Goal: Information Seeking & Learning: Learn about a topic

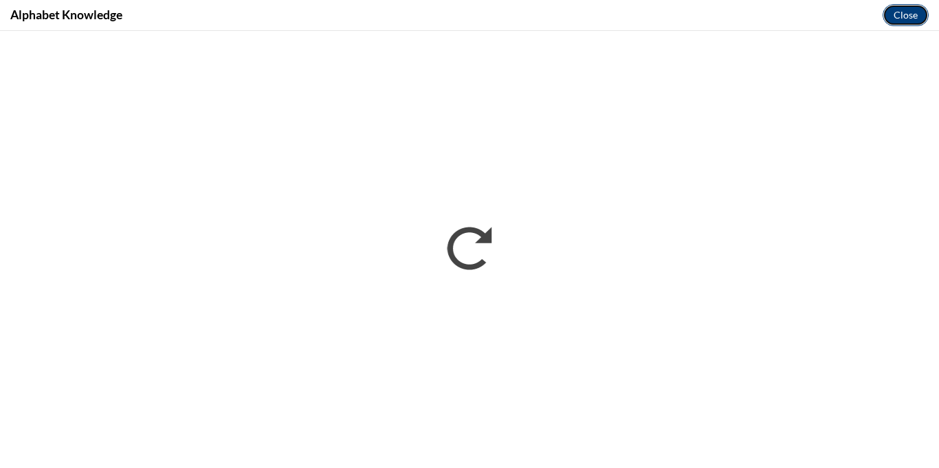
click at [901, 21] on button "Close" at bounding box center [906, 15] width 46 height 22
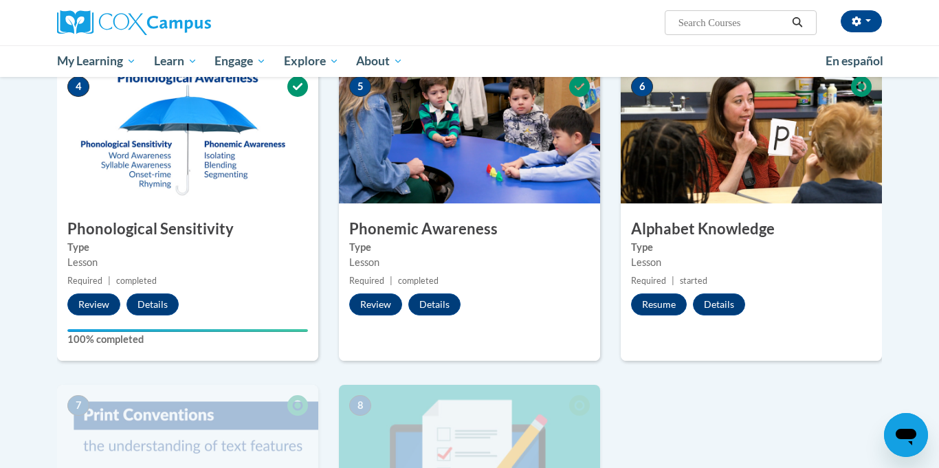
scroll to position [636, 0]
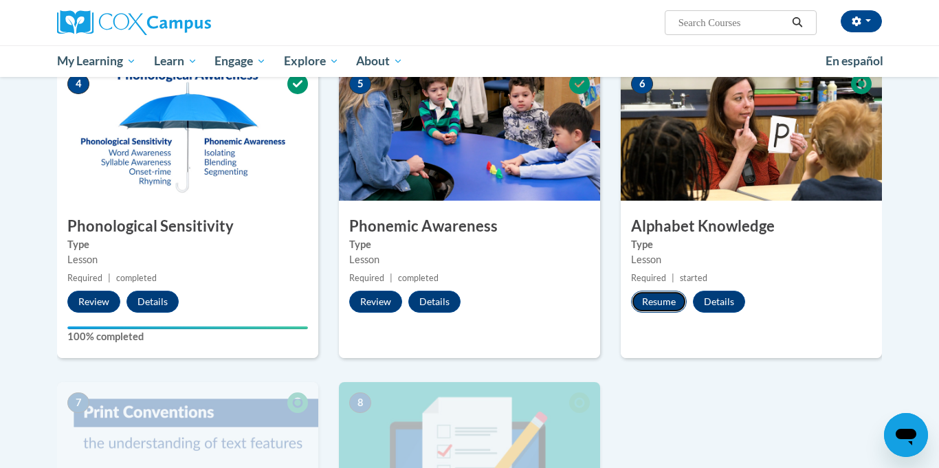
click at [648, 303] on button "Resume" at bounding box center [659, 302] width 56 height 22
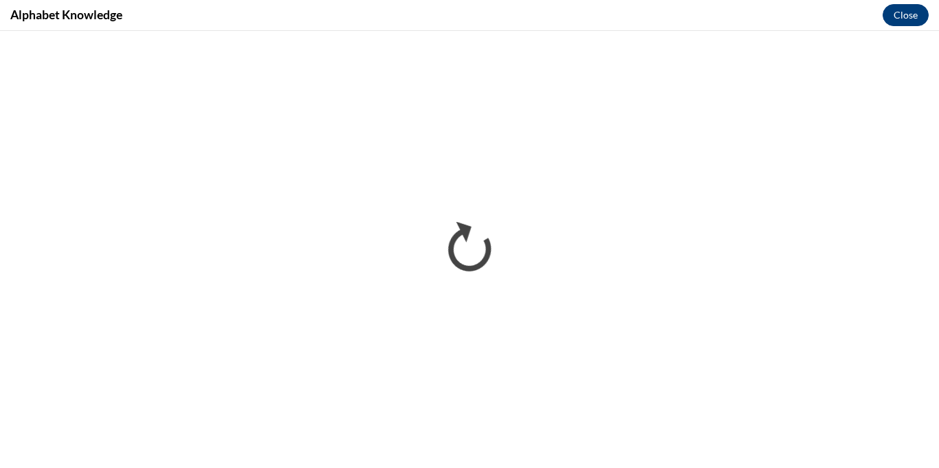
scroll to position [0, 0]
click at [901, 19] on button "Close" at bounding box center [906, 15] width 46 height 22
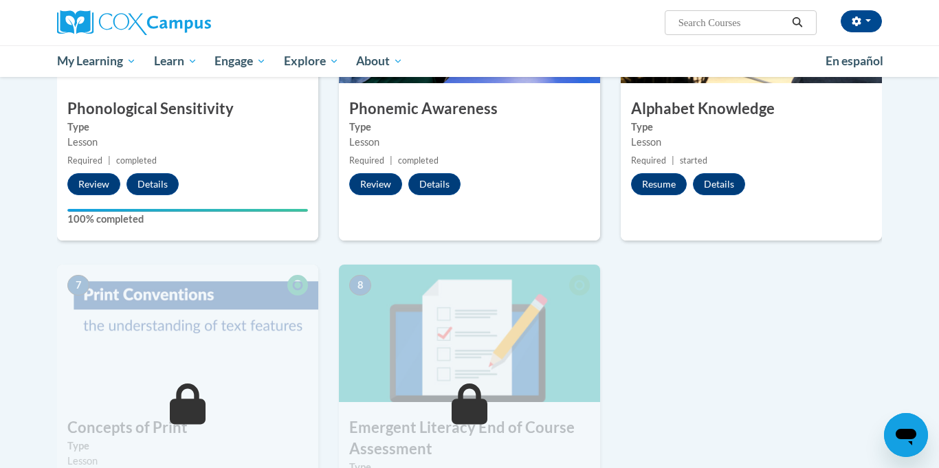
scroll to position [756, 0]
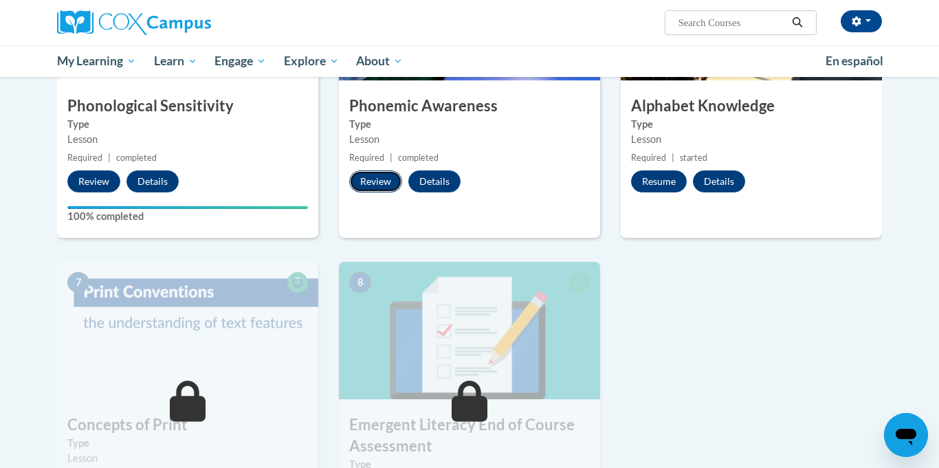
click at [375, 184] on button "Review" at bounding box center [375, 182] width 53 height 22
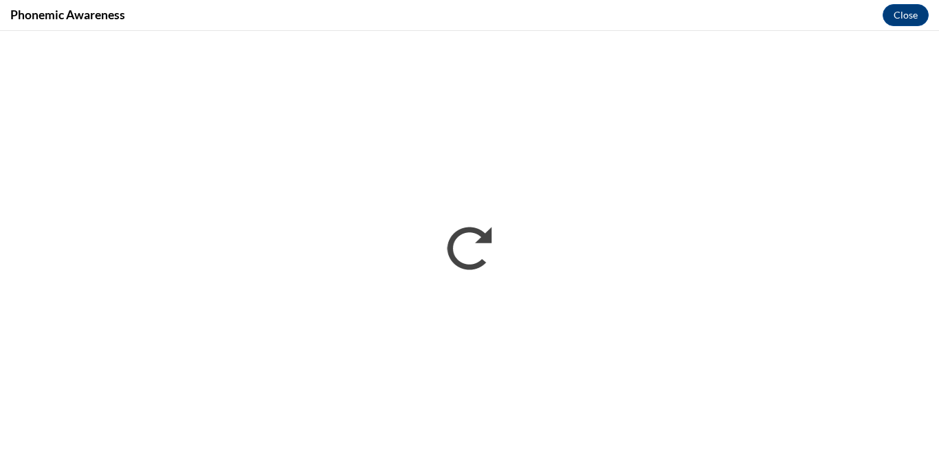
scroll to position [0, 0]
click at [902, 18] on button "Close" at bounding box center [906, 15] width 46 height 22
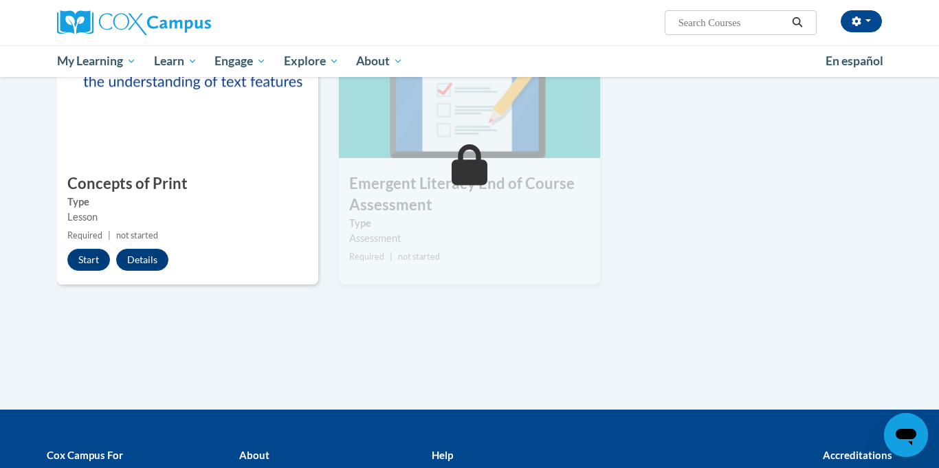
scroll to position [1000, 0]
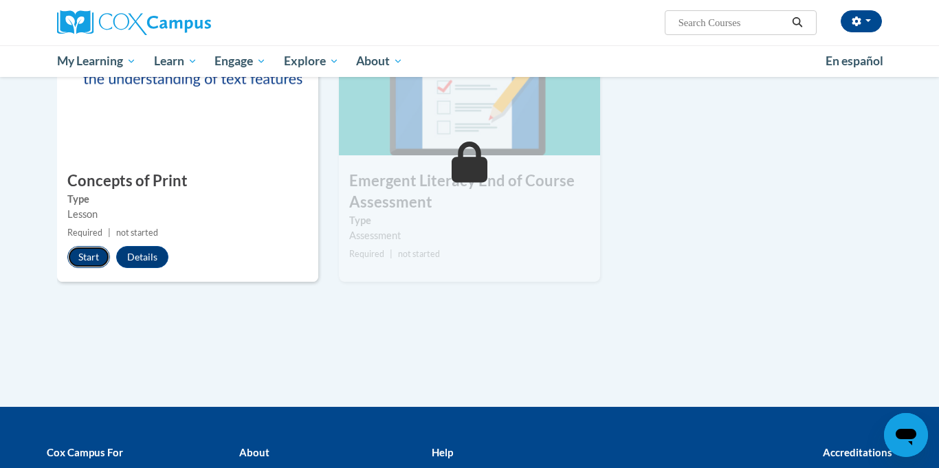
click at [94, 256] on button "Start" at bounding box center [88, 257] width 43 height 22
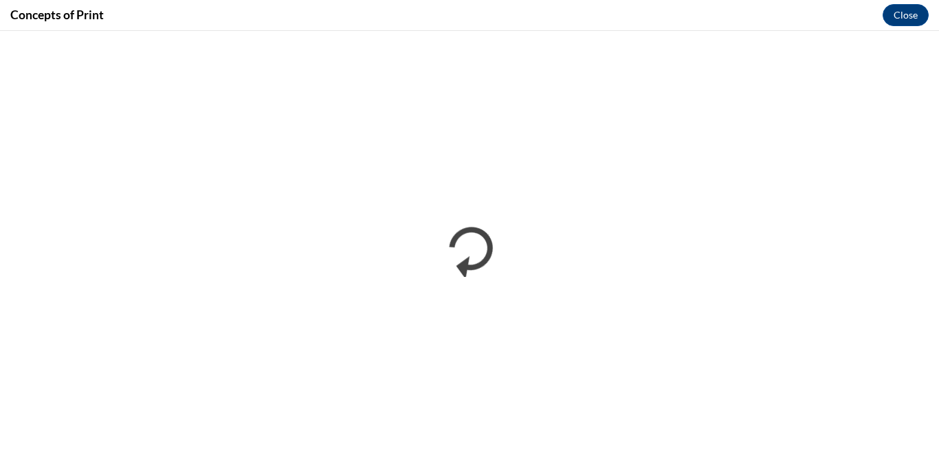
scroll to position [0, 0]
click at [898, 12] on button "Close" at bounding box center [906, 15] width 46 height 22
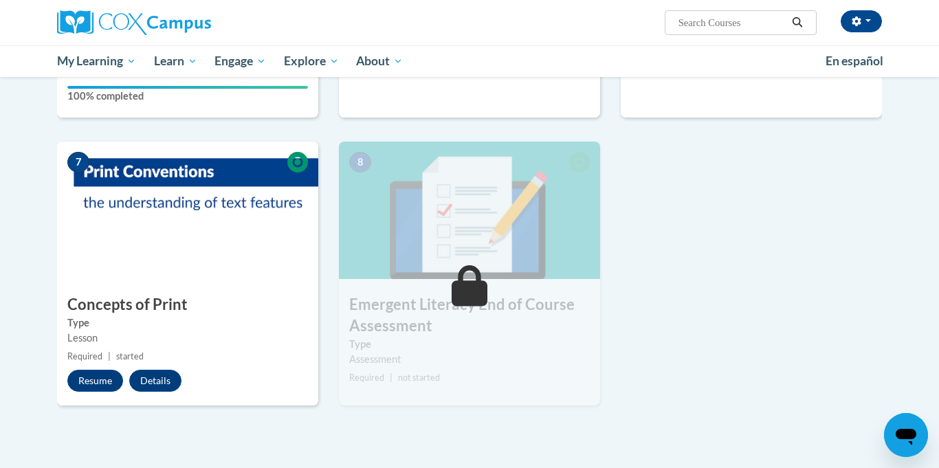
scroll to position [888, 0]
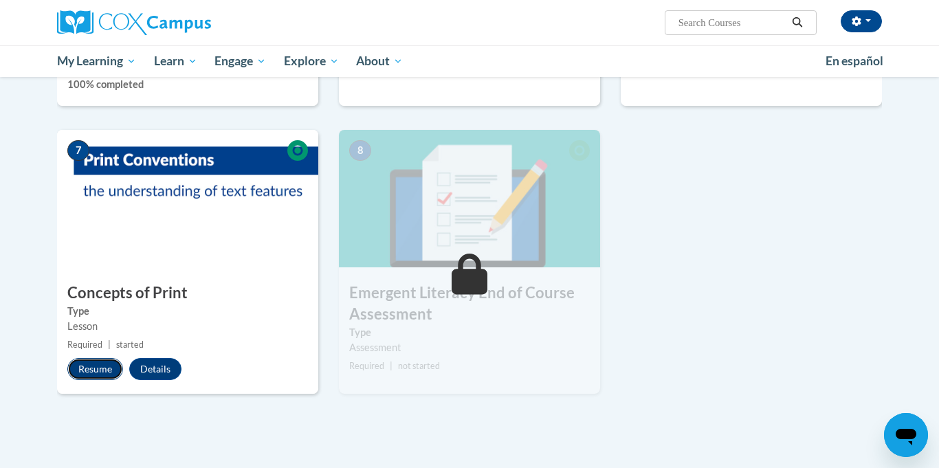
click at [105, 363] on button "Resume" at bounding box center [95, 369] width 56 height 22
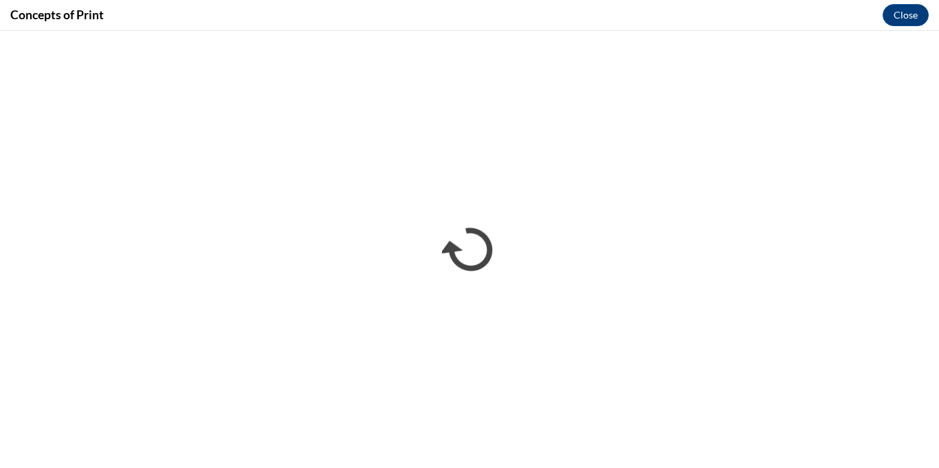
scroll to position [0, 0]
click at [912, 15] on button "Close" at bounding box center [906, 15] width 46 height 22
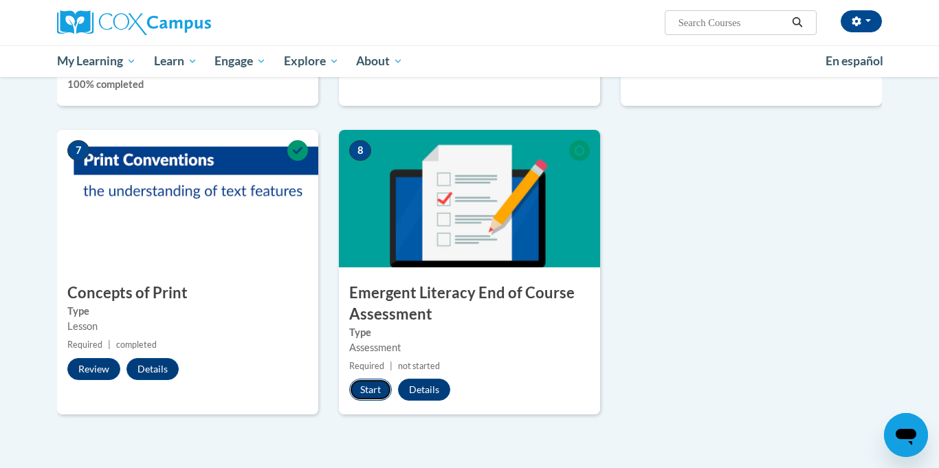
click at [366, 390] on button "Start" at bounding box center [370, 390] width 43 height 22
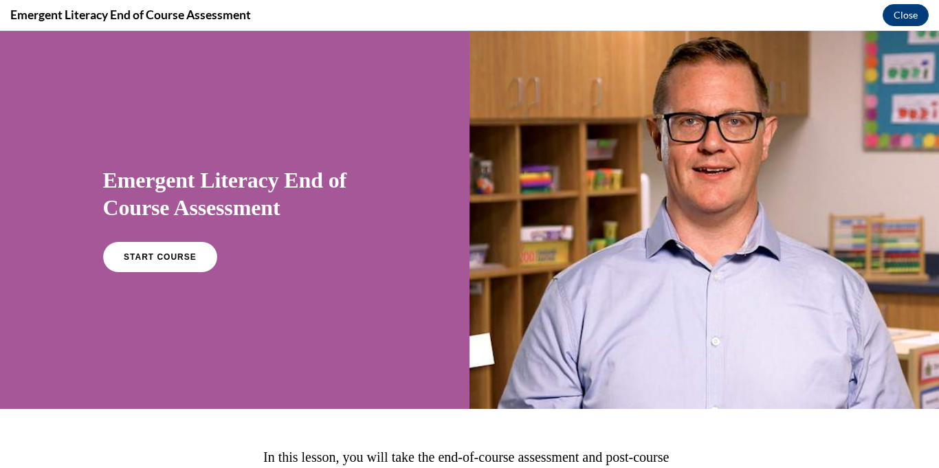
scroll to position [158, 0]
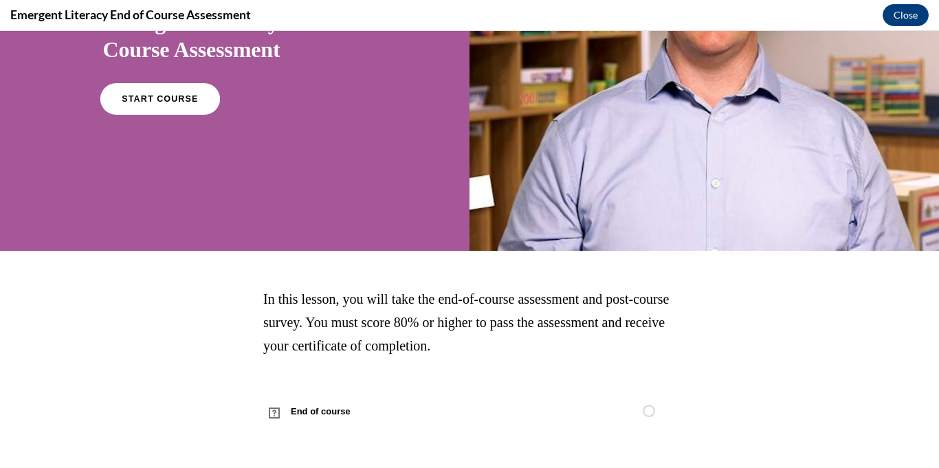
click at [129, 106] on link "START COURSE" at bounding box center [160, 99] width 120 height 32
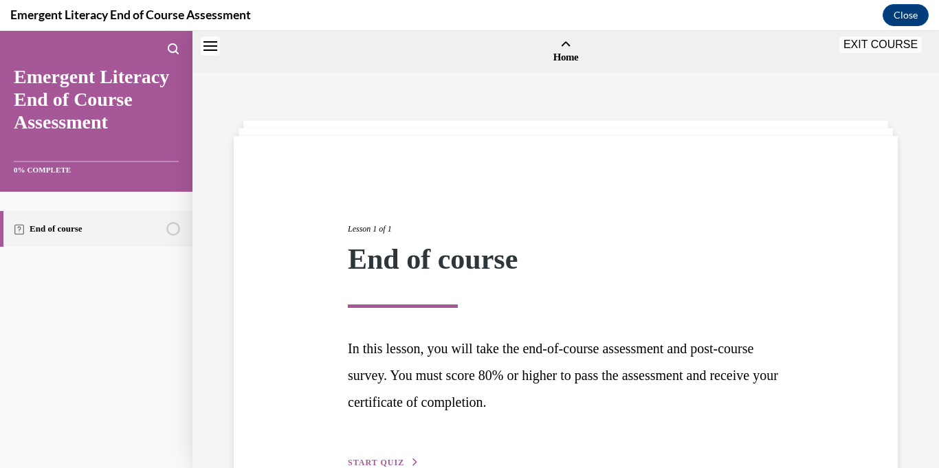
scroll to position [43, 0]
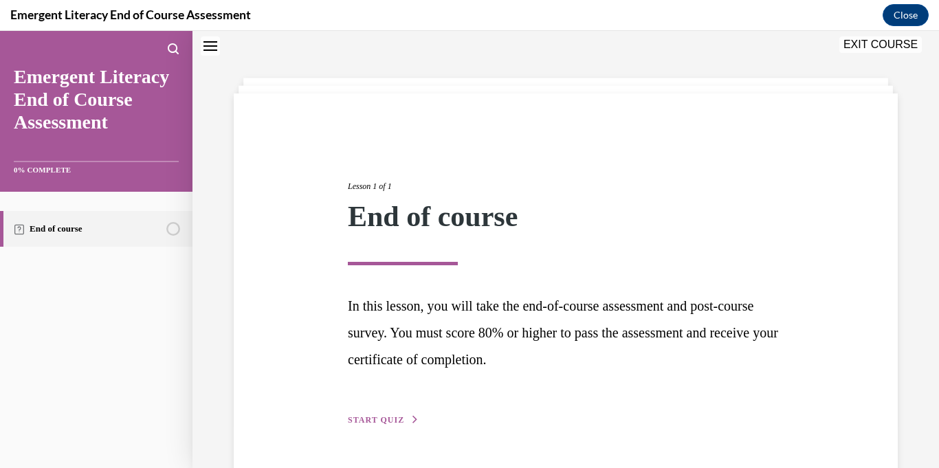
click at [340, 414] on div "Lesson 1 of 1 End of course In this lesson, you will take the end-of-course ass…" at bounding box center [566, 288] width 457 height 279
click at [371, 425] on button "START QUIZ" at bounding box center [384, 420] width 72 height 12
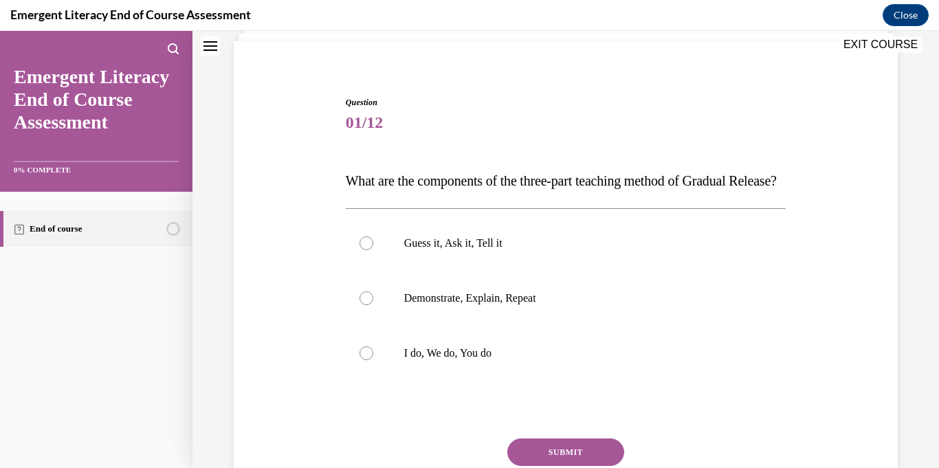
scroll to position [94, 0]
